Goal: Transaction & Acquisition: Purchase product/service

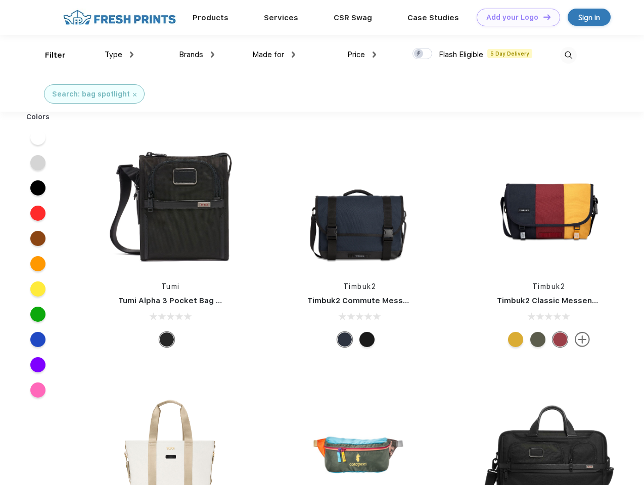
scroll to position [1, 0]
click at [515, 17] on link "Add your Logo Design Tool" at bounding box center [518, 18] width 83 height 18
click at [0, 0] on div "Design Tool" at bounding box center [0, 0] width 0 height 0
click at [542, 17] on link "Add your Logo Design Tool" at bounding box center [518, 18] width 83 height 18
click at [49, 55] on div "Filter" at bounding box center [55, 56] width 21 height 12
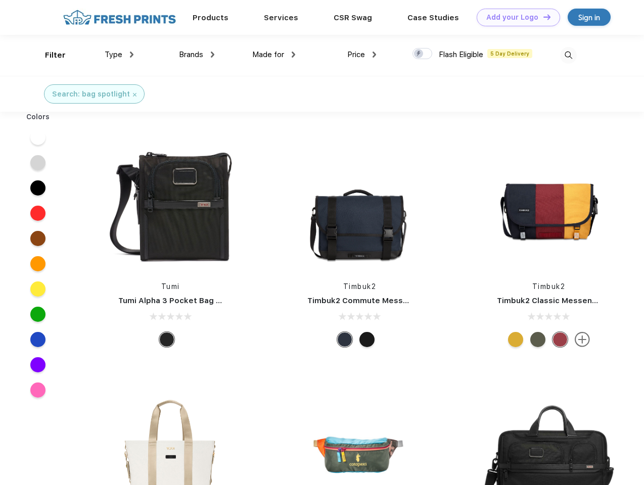
click at [119, 55] on span "Type" at bounding box center [114, 54] width 18 height 9
click at [197, 55] on span "Brands" at bounding box center [191, 54] width 24 height 9
click at [274, 55] on span "Made for" at bounding box center [268, 54] width 32 height 9
click at [362, 55] on span "Price" at bounding box center [356, 54] width 18 height 9
click at [423, 54] on div at bounding box center [423, 53] width 20 height 11
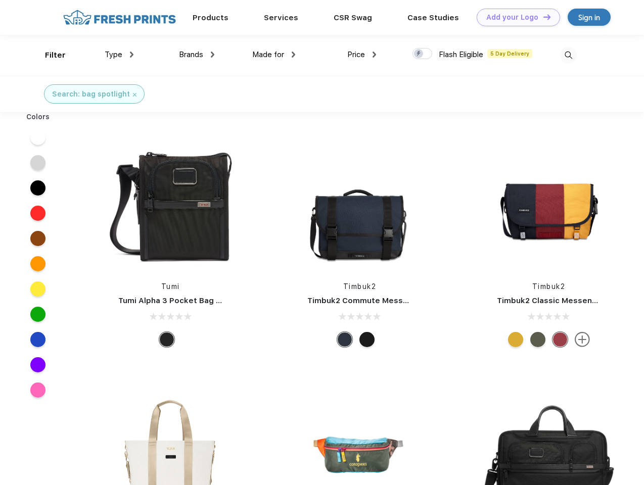
click at [419, 54] on input "checkbox" at bounding box center [416, 51] width 7 height 7
click at [568, 55] on img at bounding box center [568, 55] width 17 height 17
